Goal: Task Accomplishment & Management: Use online tool/utility

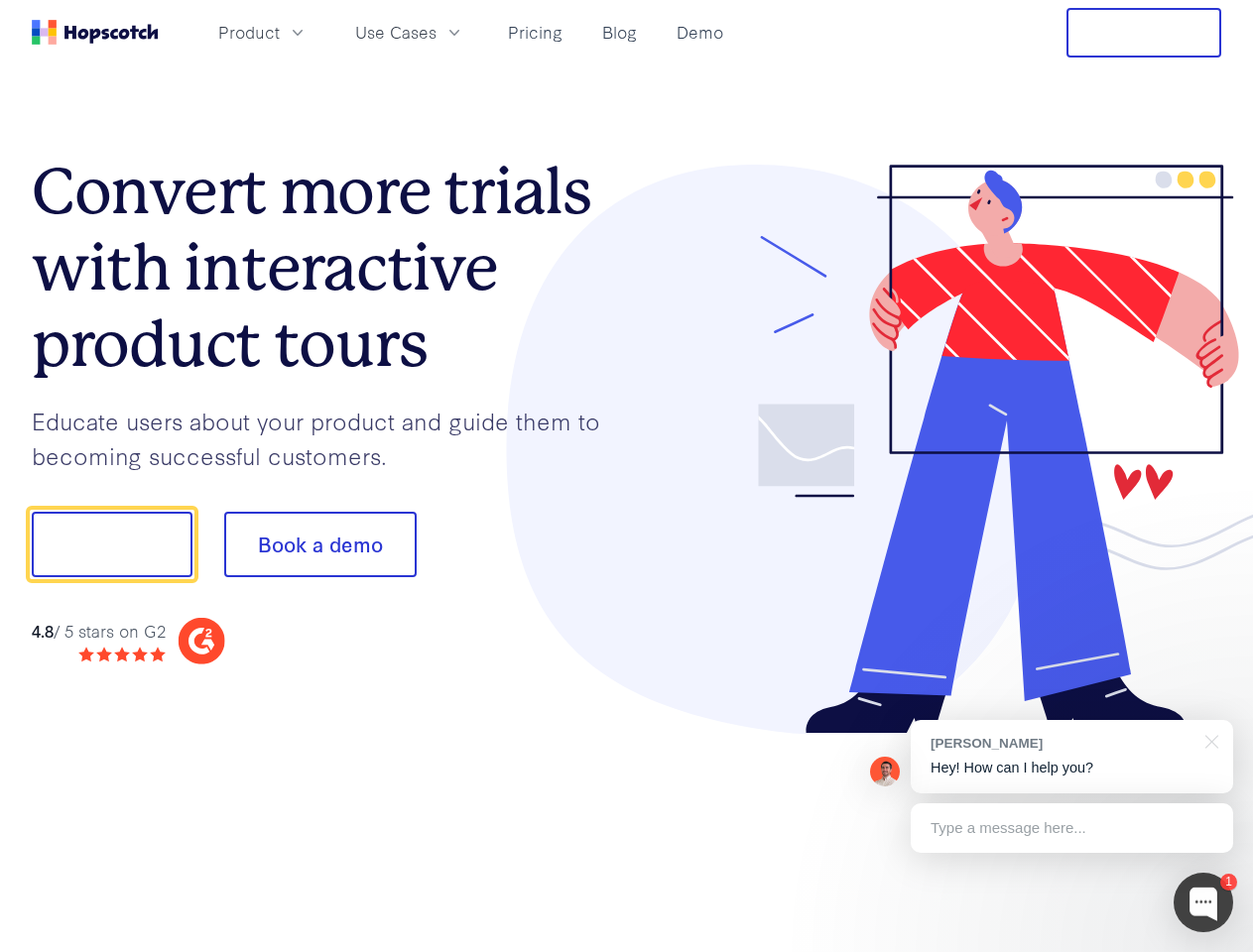
click at [627, 476] on div at bounding box center [925, 449] width 595 height 570
click at [280, 32] on span "Product" at bounding box center [250, 32] width 62 height 25
click at [436, 32] on span "Use Cases" at bounding box center [395, 32] width 81 height 25
click at [1143, 33] on button "Free Trial" at bounding box center [1143, 33] width 155 height 50
click at [111, 544] on button "Show me!" at bounding box center [112, 545] width 161 height 66
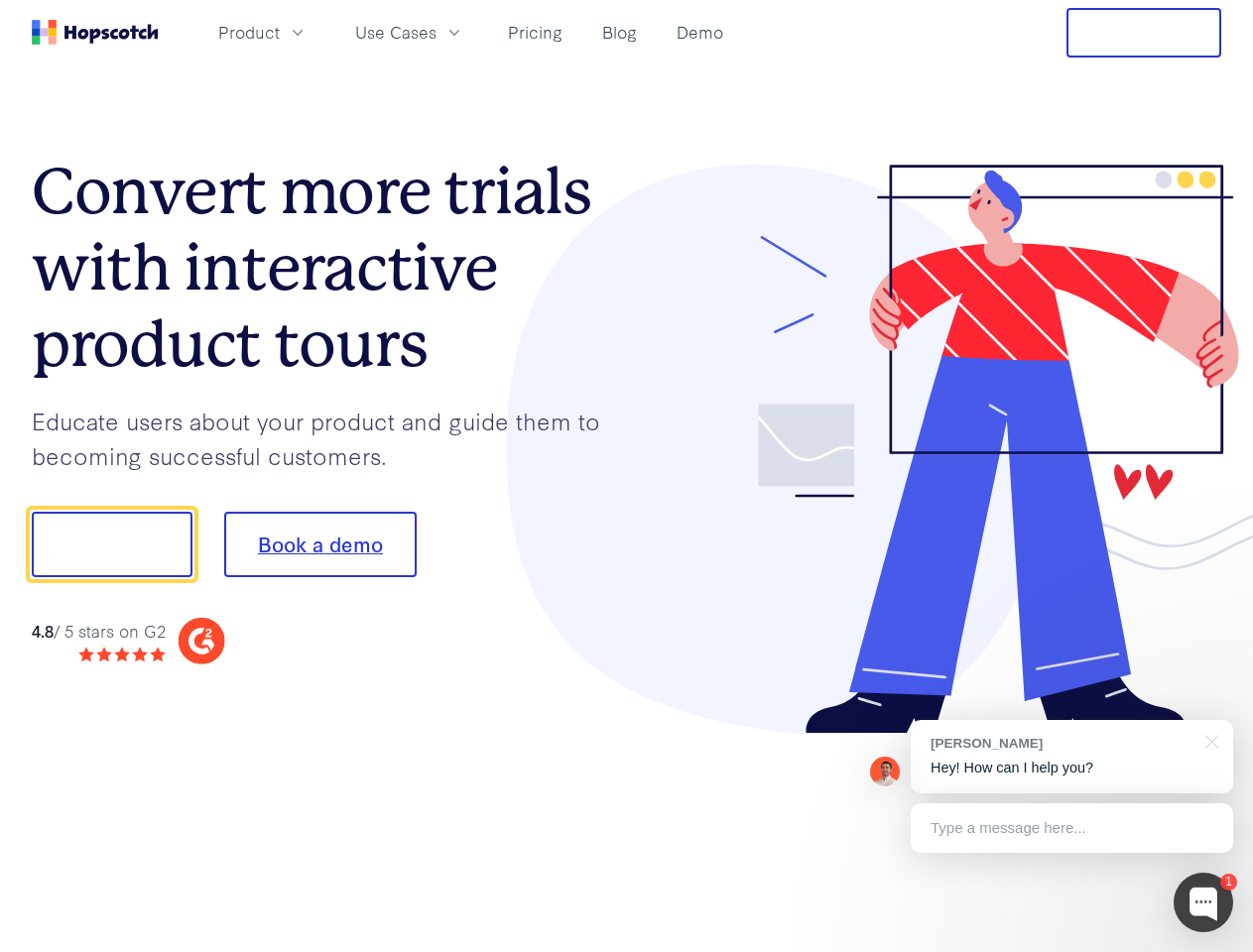
click at [319, 544] on button "Book a demo" at bounding box center [319, 545] width 193 height 66
click at [1203, 902] on div at bounding box center [1203, 902] width 60 height 60
click at [1071, 756] on div "[PERSON_NAME] Hey! How can I help you?" at bounding box center [1071, 756] width 322 height 74
click at [1208, 739] on div at bounding box center [1046, 675] width 372 height 395
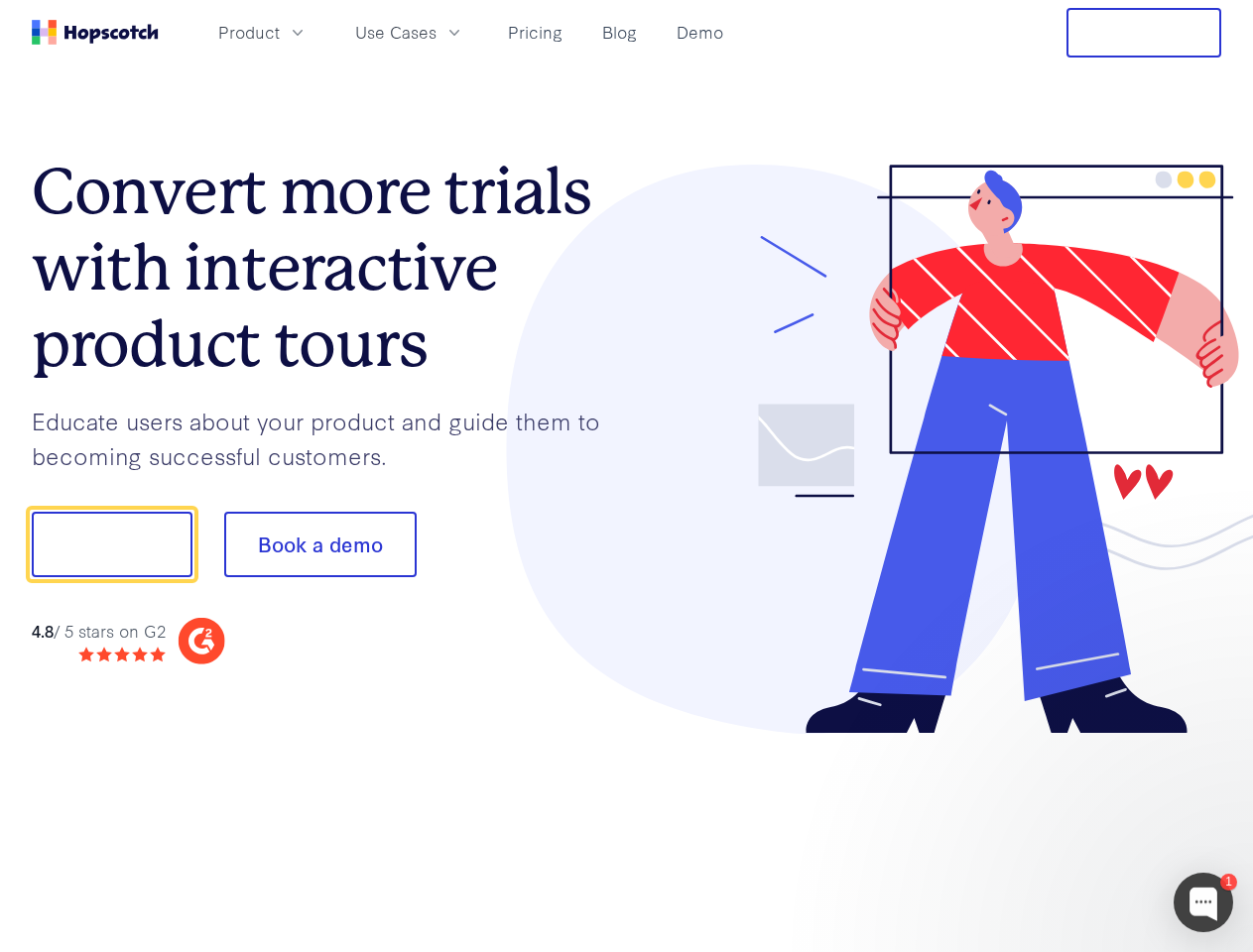
click at [1071, 827] on div at bounding box center [1046, 675] width 372 height 395
